Goal: Check status: Check status

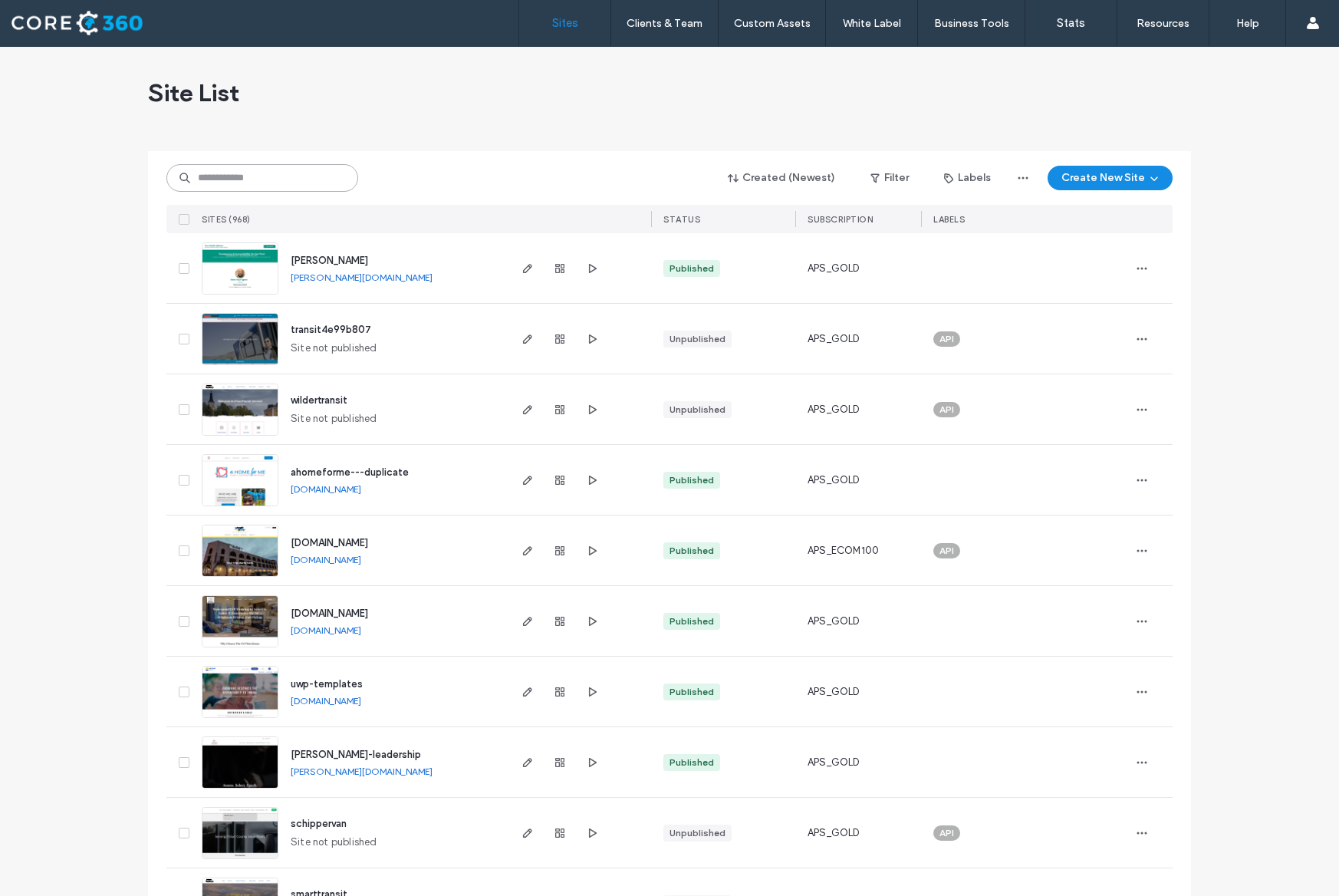
click at [225, 187] on input at bounding box center [262, 177] width 192 height 28
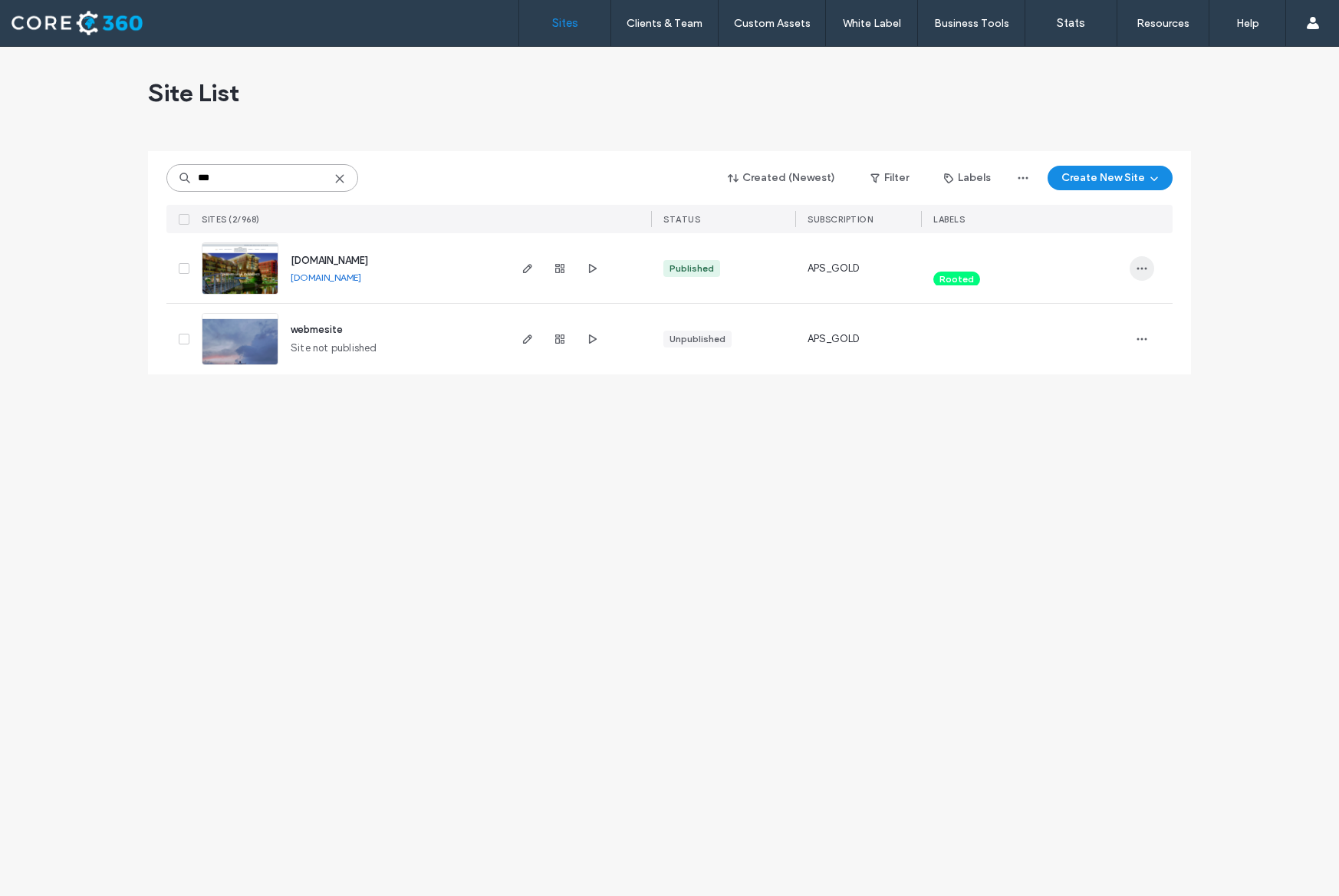
type input "***"
click at [1146, 267] on icon "button" at bounding box center [1142, 268] width 13 height 13
click at [1093, 472] on div "Site Dashboard" at bounding box center [1085, 483] width 137 height 29
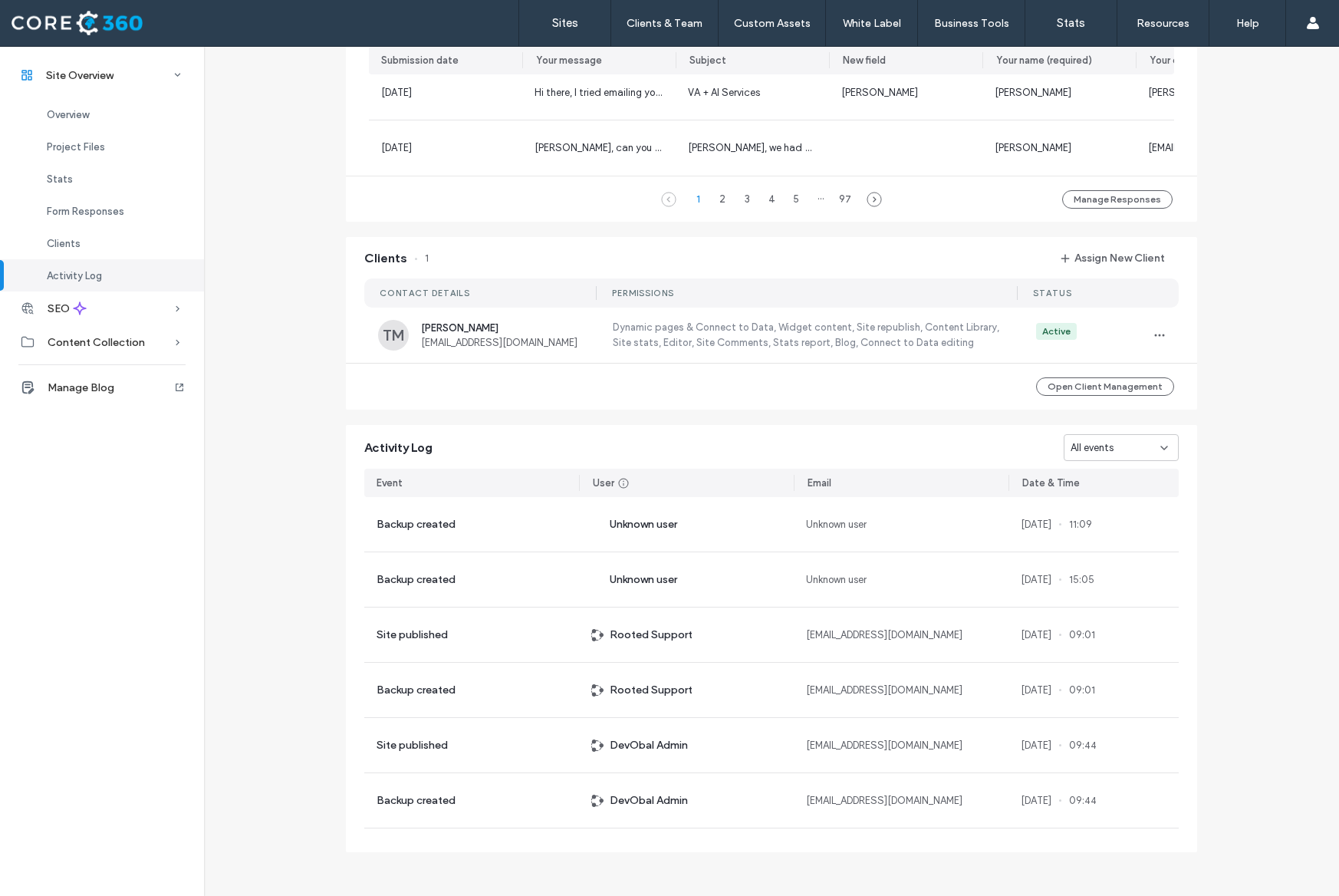
scroll to position [1235, 0]
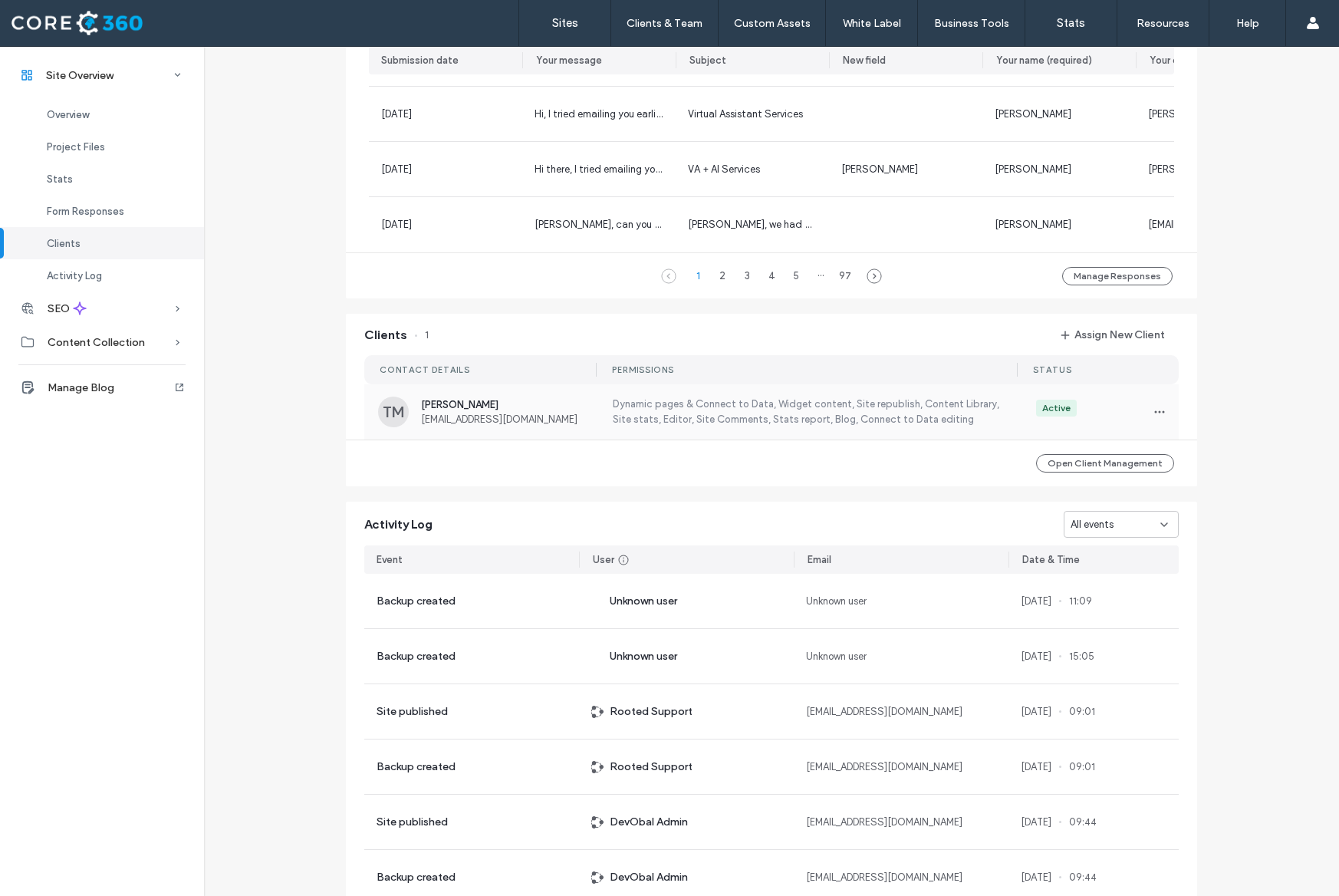
scroll to position [1128, 0]
